Goal: Task Accomplishment & Management: Use online tool/utility

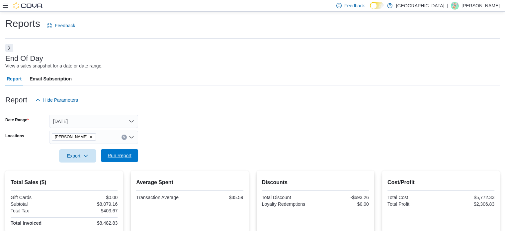
click at [128, 152] on span "Run Report" at bounding box center [120, 155] width 24 height 7
